Goal: Task Accomplishment & Management: Use online tool/utility

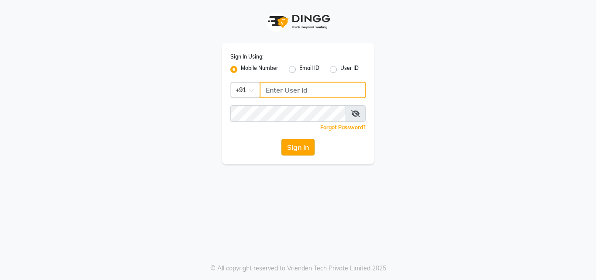
type input "9266285232"
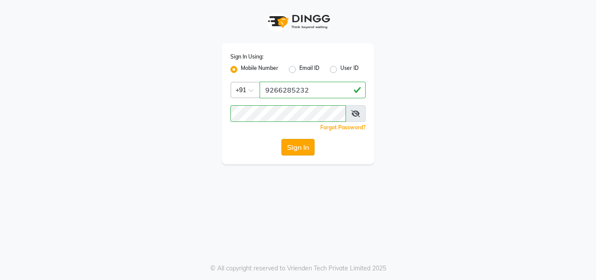
click at [298, 147] on button "Sign In" at bounding box center [297, 147] width 33 height 17
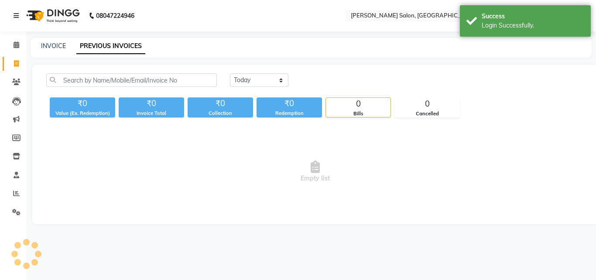
select select "en"
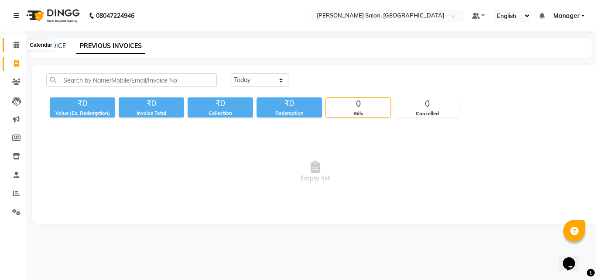
click at [16, 42] on icon at bounding box center [17, 44] width 6 height 7
